Goal: Task Accomplishment & Management: Use online tool/utility

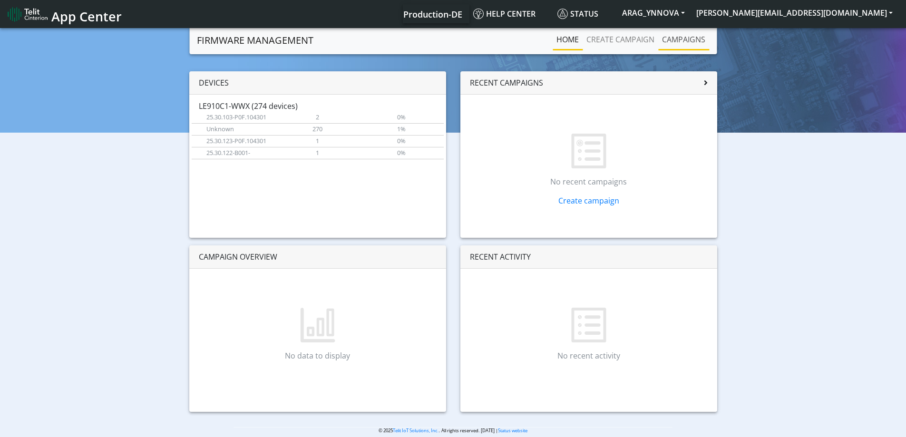
click at [689, 44] on link "Campaigns" at bounding box center [683, 39] width 51 height 19
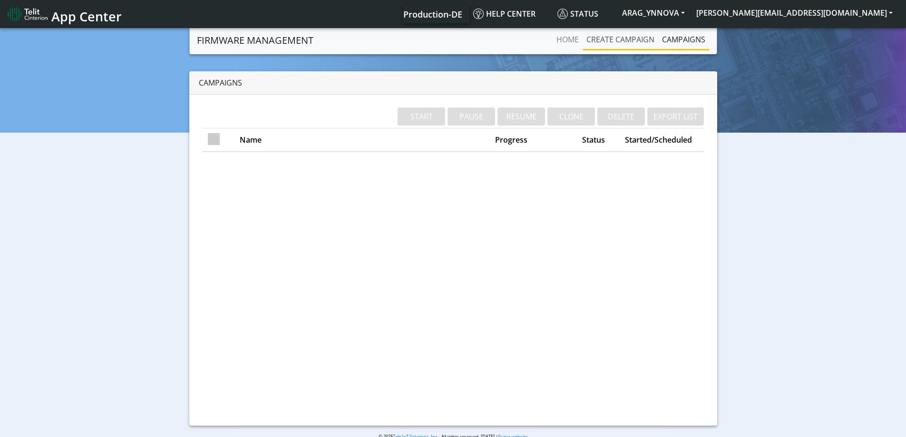
click at [632, 45] on link "Create campaign" at bounding box center [620, 39] width 76 height 19
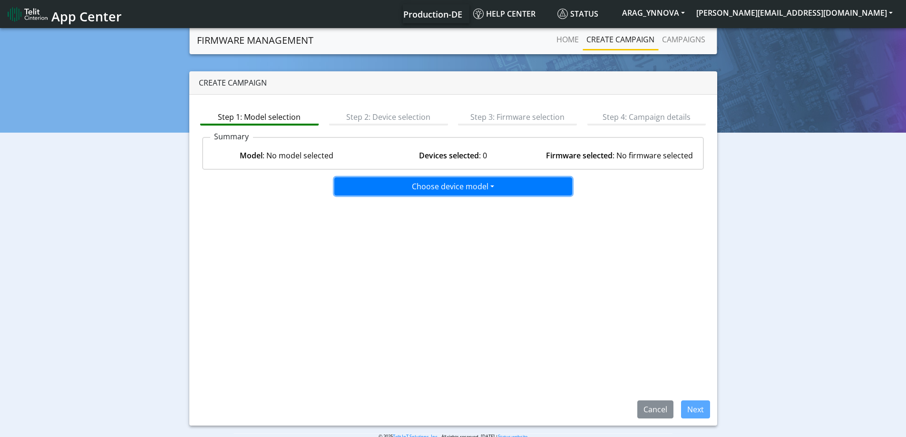
click at [406, 192] on button "Choose device model" at bounding box center [453, 186] width 238 height 18
click at [384, 219] on button "LE910C1-WWX" at bounding box center [454, 221] width 238 height 15
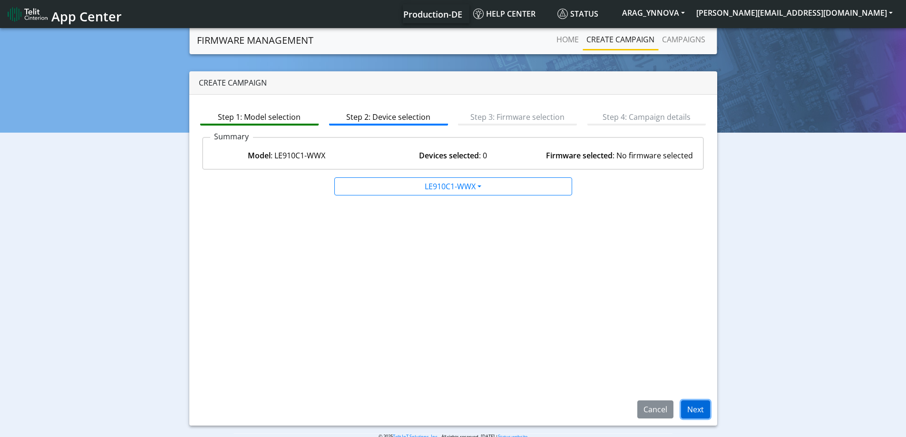
click at [690, 413] on button "Next" at bounding box center [695, 409] width 29 height 18
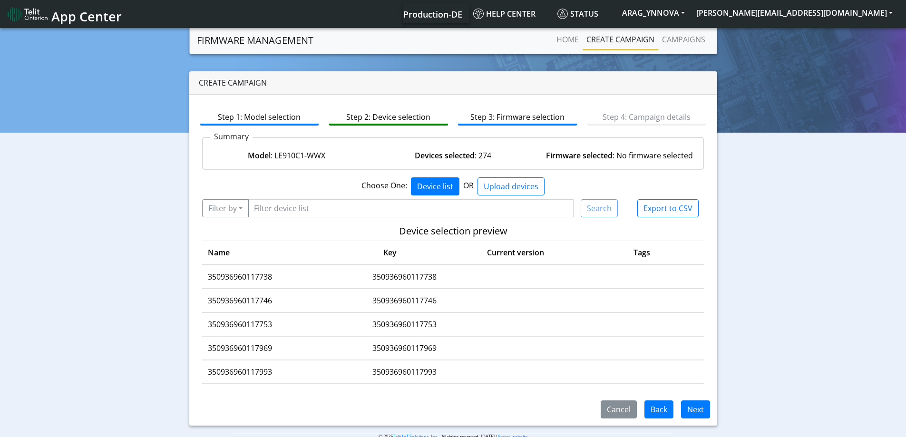
click at [415, 277] on td "350936960117738" at bounding box center [404, 276] width 135 height 23
copy td "350936960117738"
click at [304, 208] on input "Filter device list" at bounding box center [411, 208] width 326 height 18
paste input "350936960188317"
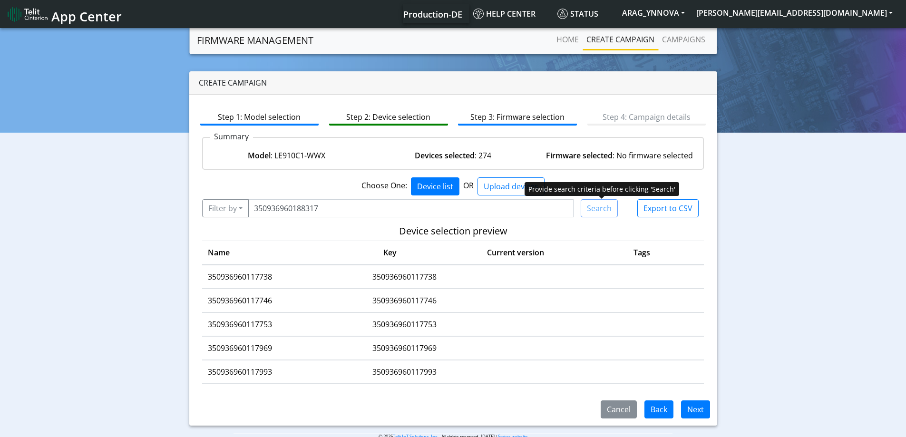
click at [602, 208] on div "Search" at bounding box center [598, 208] width 37 height 18
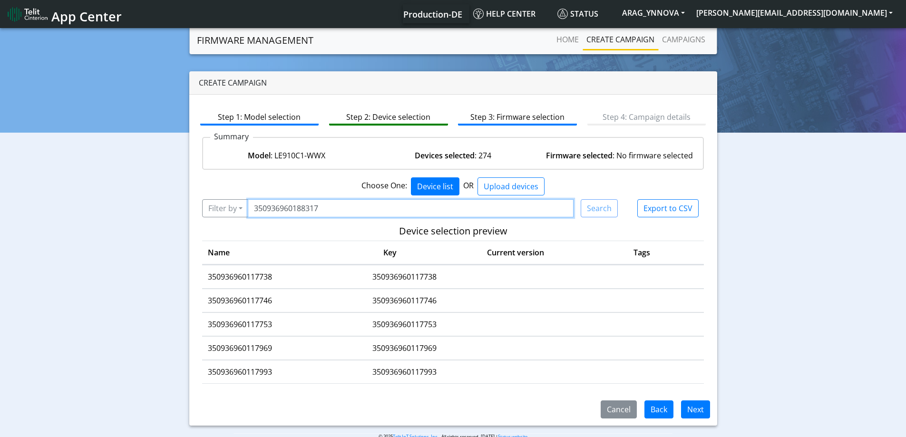
click at [376, 205] on input "350936960188317" at bounding box center [411, 208] width 326 height 18
click at [257, 208] on input "350936960188317" at bounding box center [411, 208] width 326 height 18
click at [372, 211] on input "350936960188317" at bounding box center [411, 208] width 326 height 18
type input "350936960188317"
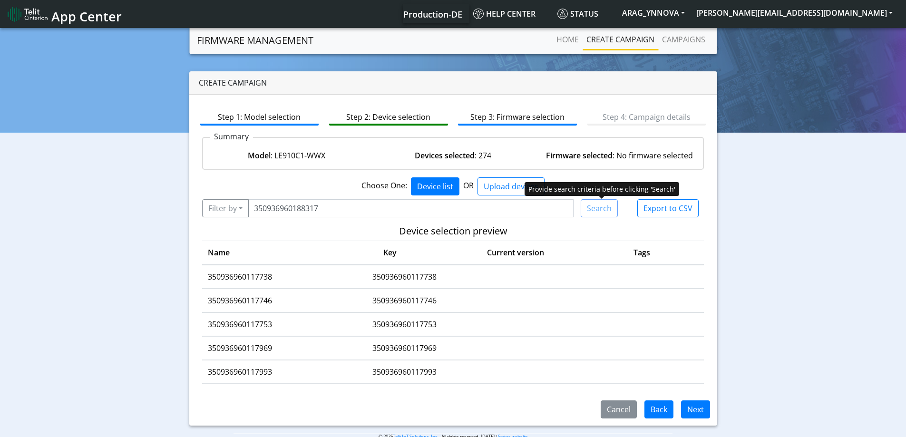
click at [604, 211] on div "Search" at bounding box center [598, 208] width 37 height 18
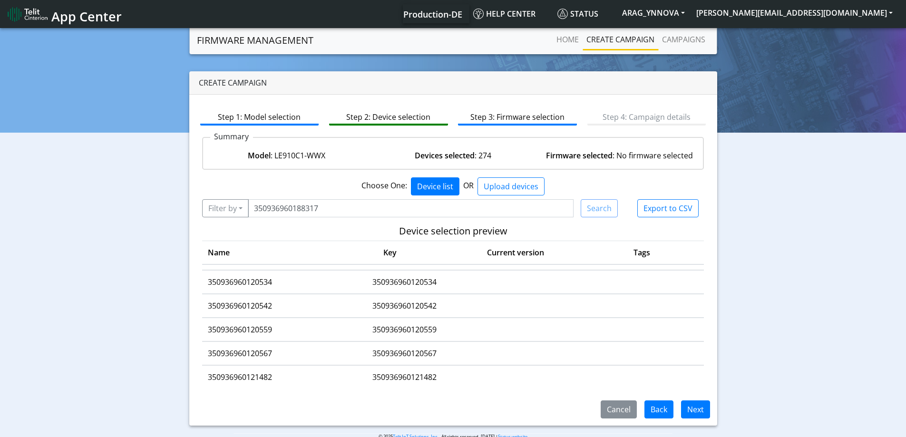
scroll to position [475, 0]
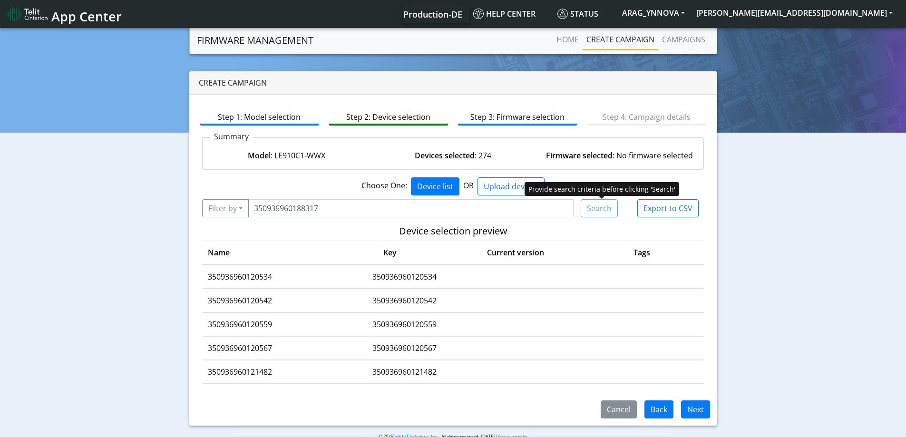
click at [601, 211] on div "Search" at bounding box center [598, 208] width 37 height 18
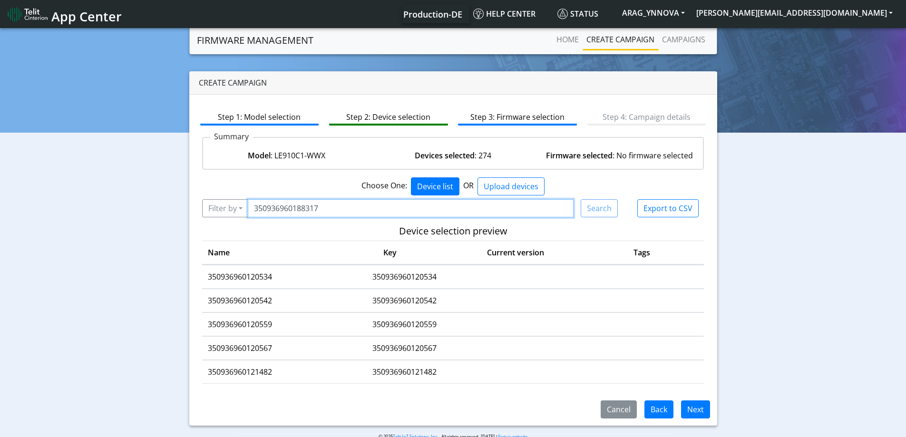
click at [394, 207] on input "350936960188317" at bounding box center [411, 208] width 326 height 18
click at [222, 207] on button "Filter by" at bounding box center [225, 208] width 47 height 18
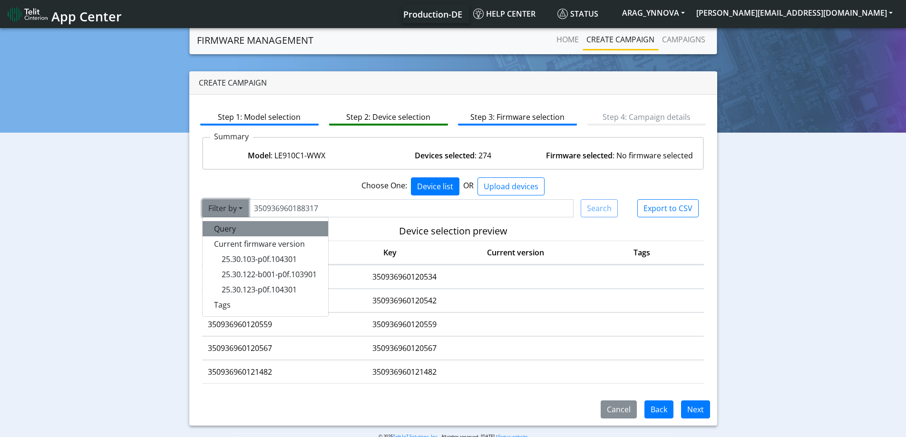
click at [301, 232] on button "Query" at bounding box center [265, 228] width 125 height 15
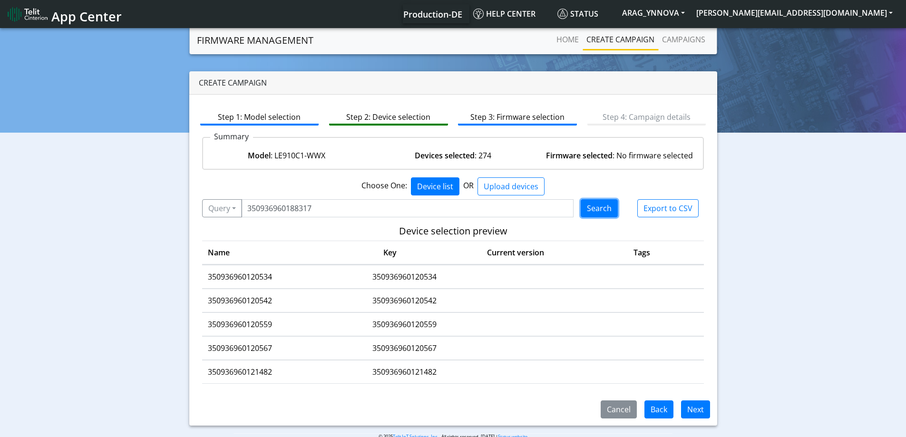
click at [609, 207] on button "Search" at bounding box center [598, 208] width 37 height 18
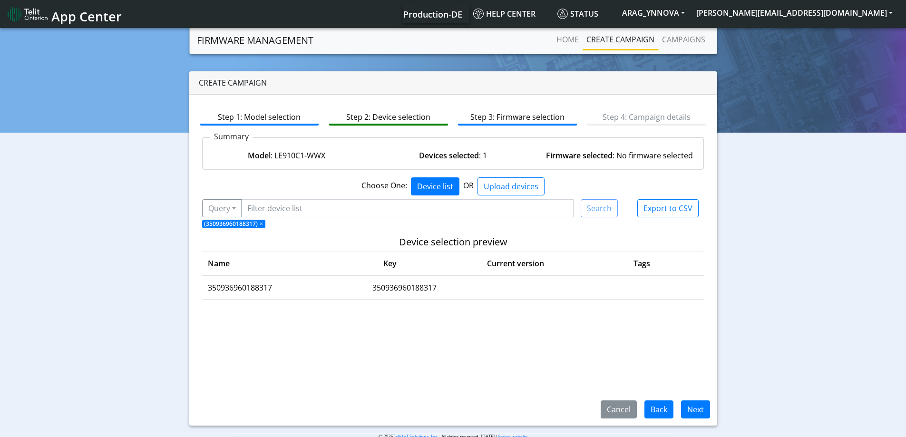
click at [240, 290] on td "350936960188317" at bounding box center [269, 287] width 135 height 23
click at [687, 414] on button "Next" at bounding box center [695, 409] width 29 height 18
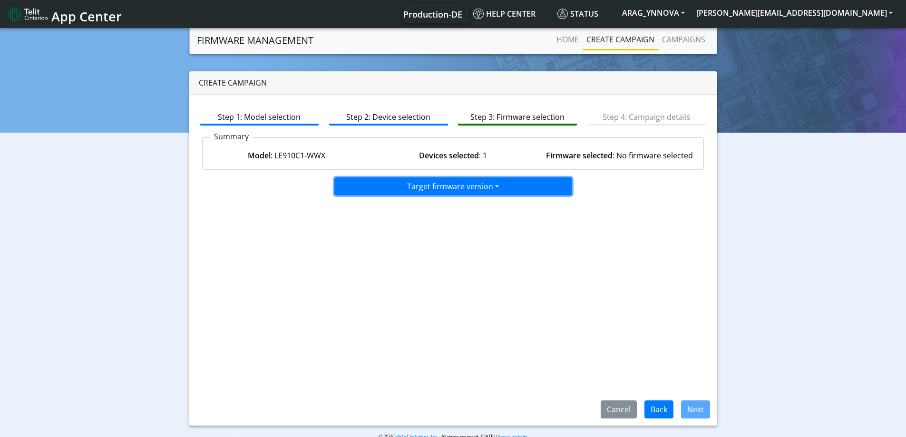
click at [455, 185] on button "Target firmware version" at bounding box center [453, 186] width 238 height 18
click at [388, 244] on div "Step 1: Model selection Step 2: Device selection Step 3: Firmware selection Ste…" at bounding box center [453, 260] width 528 height 331
